Goal: Task Accomplishment & Management: Manage account settings

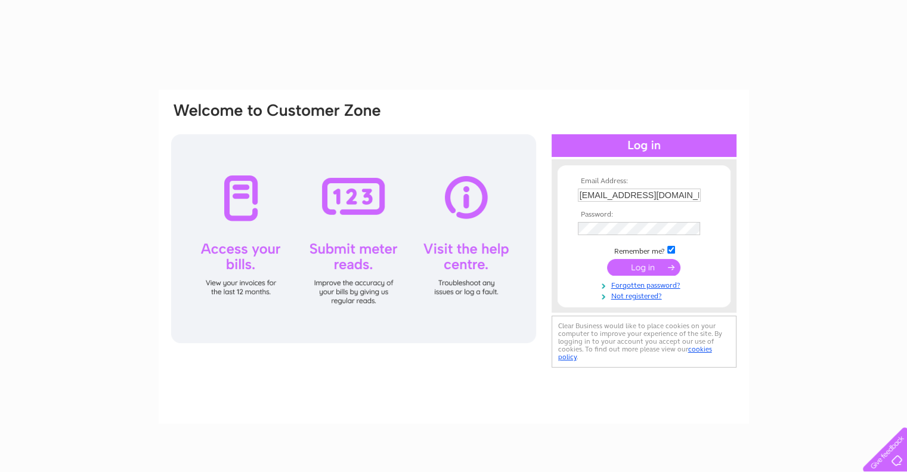
click at [631, 271] on input "submit" at bounding box center [643, 267] width 73 height 17
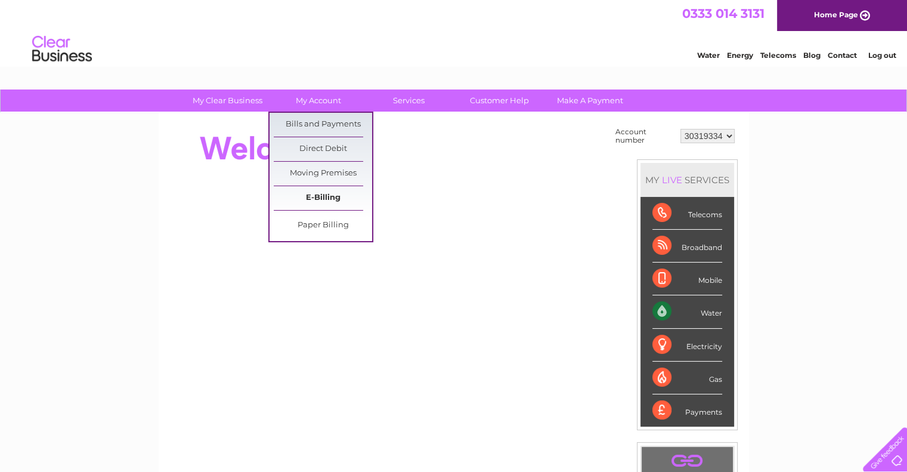
click at [316, 193] on link "E-Billing" at bounding box center [323, 198] width 98 height 24
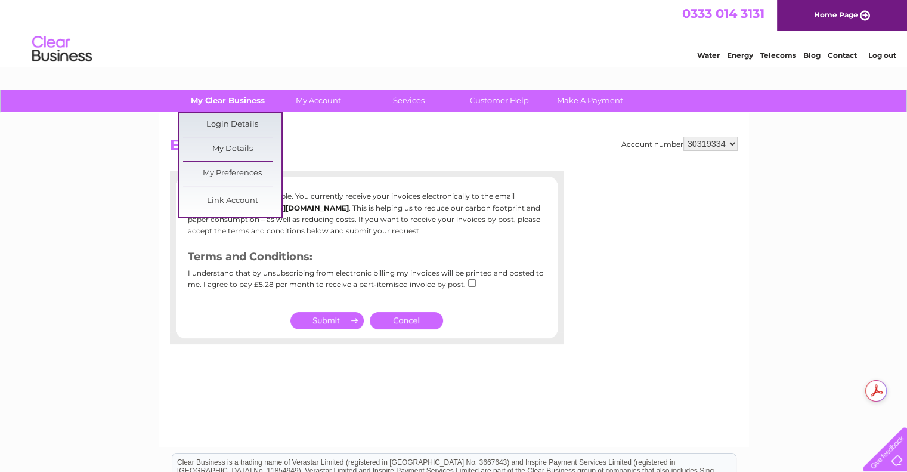
click at [237, 99] on link "My Clear Business" at bounding box center [227, 100] width 98 height 22
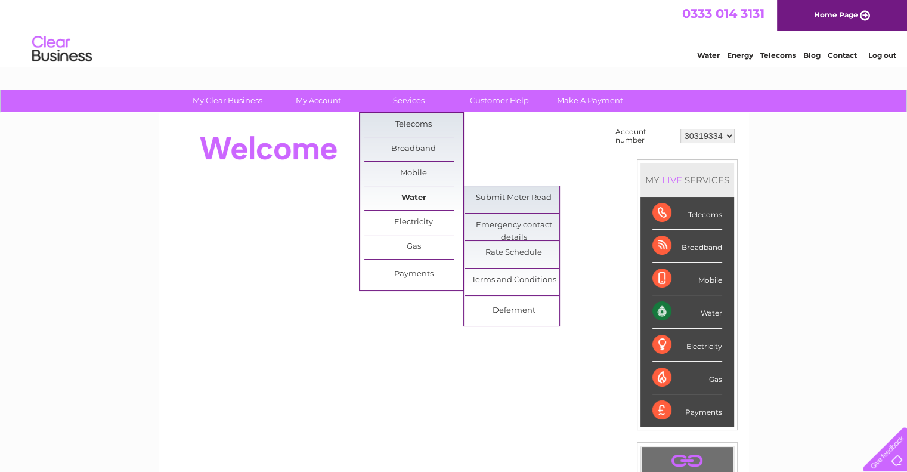
click at [418, 194] on link "Water" at bounding box center [413, 198] width 98 height 24
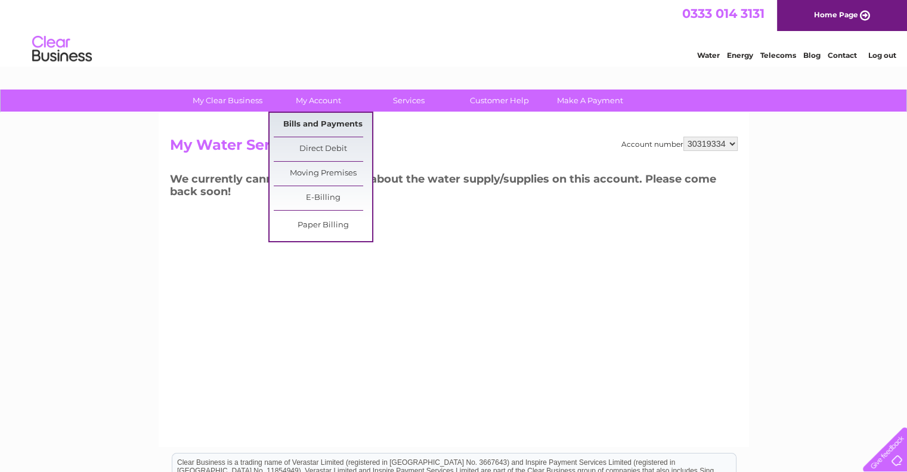
click at [320, 120] on link "Bills and Payments" at bounding box center [323, 125] width 98 height 24
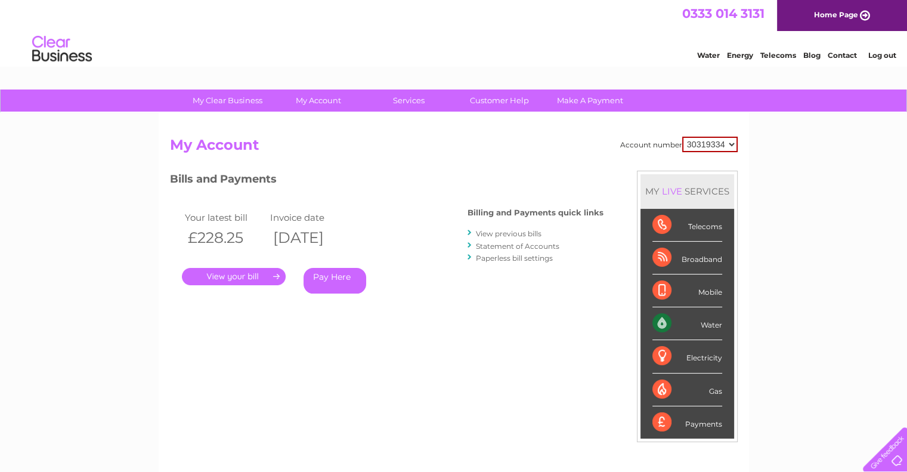
click at [246, 277] on link "." at bounding box center [234, 276] width 104 height 17
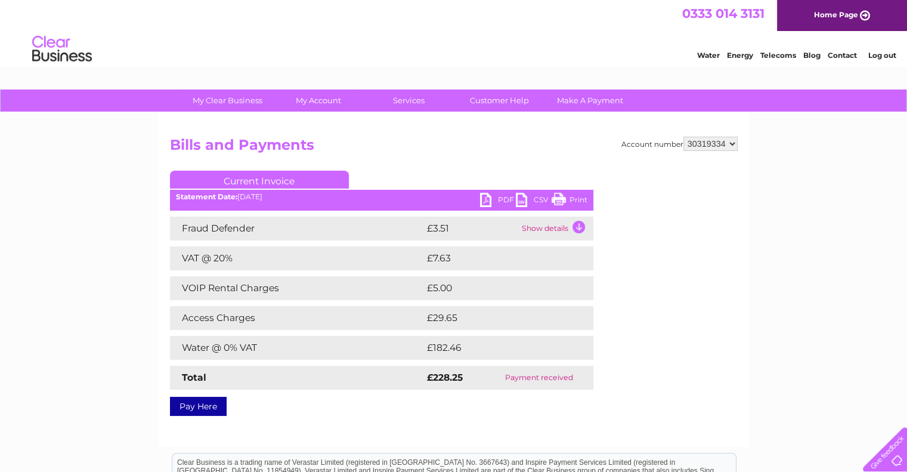
click at [504, 197] on link "PDF" at bounding box center [498, 201] width 36 height 17
